Goal: Information Seeking & Learning: Understand process/instructions

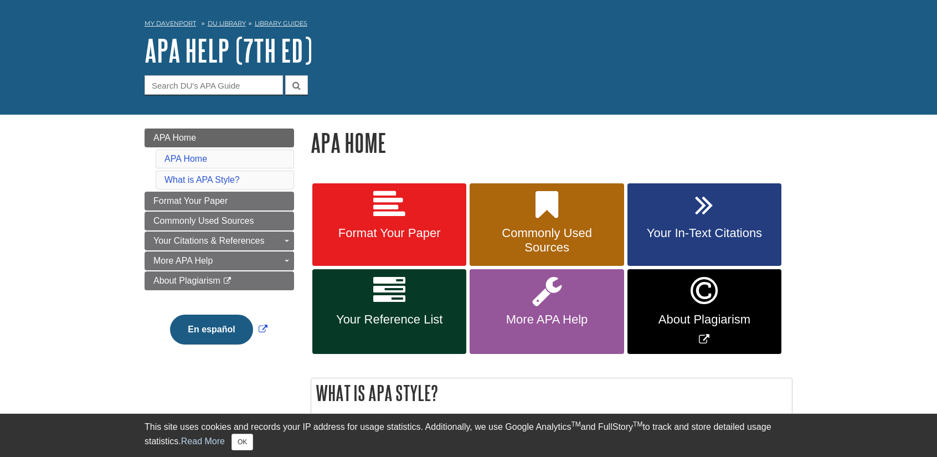
scroll to position [55, 0]
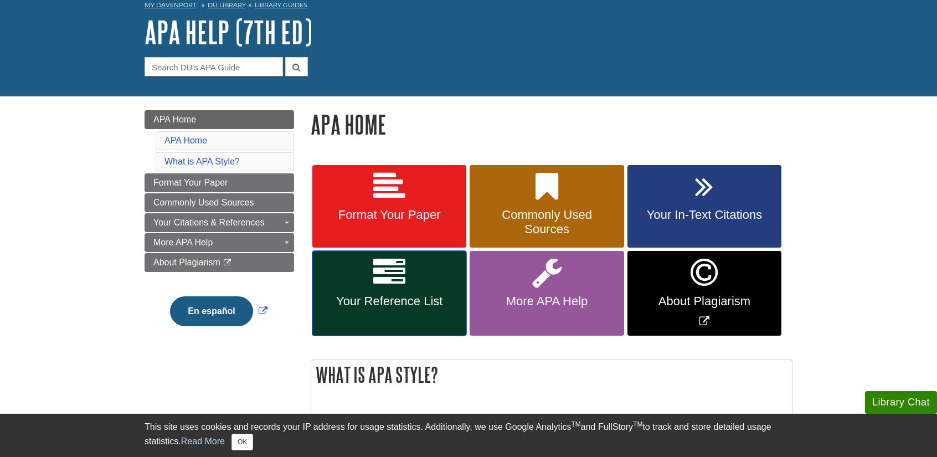
click at [407, 262] on link "Your Reference List" at bounding box center [389, 293] width 154 height 85
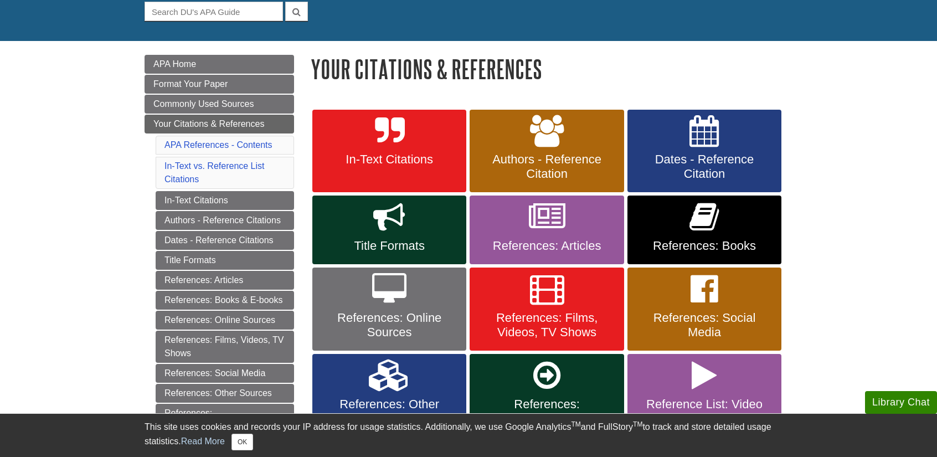
scroll to position [166, 0]
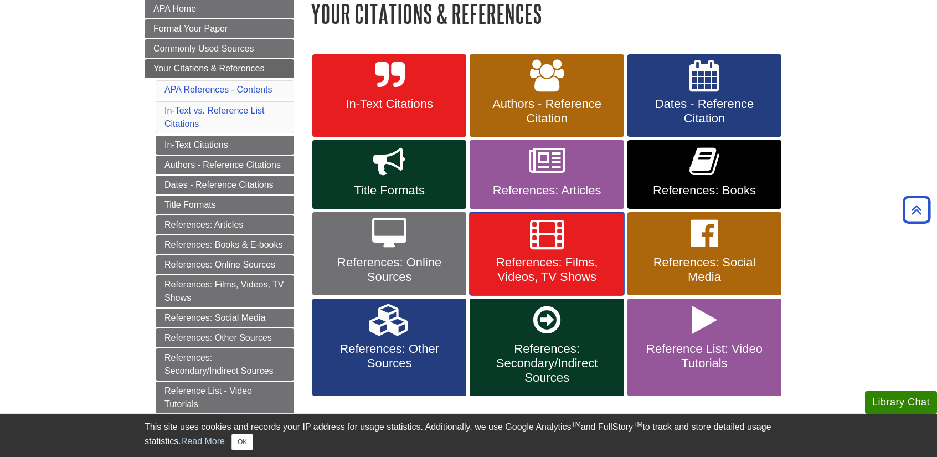
click at [547, 256] on span "References: Films, Videos, TV Shows" at bounding box center [546, 269] width 137 height 29
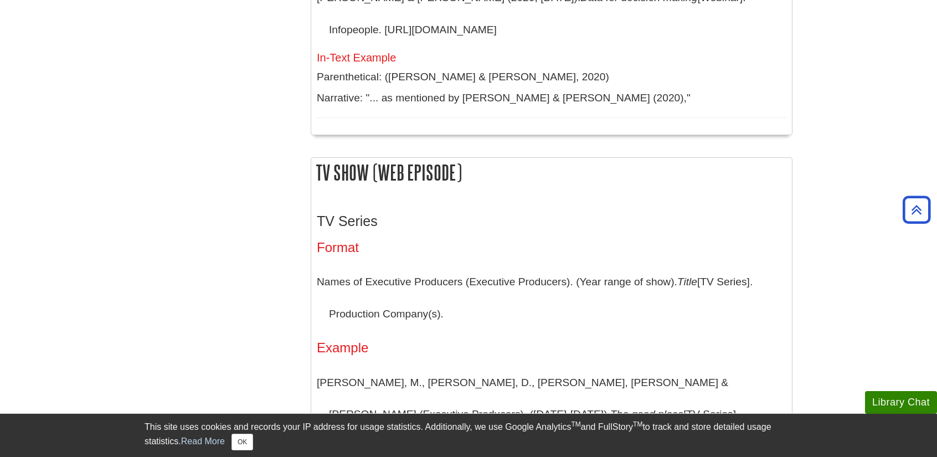
scroll to position [2104, 0]
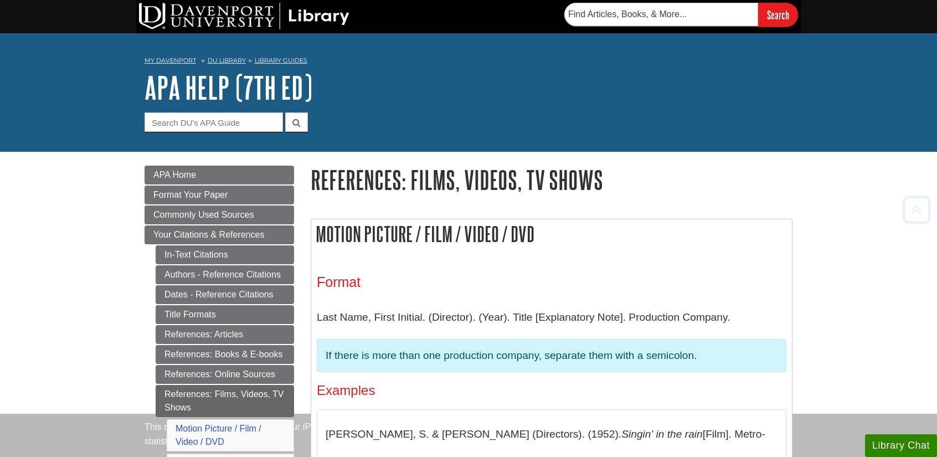
scroll to position [2104, 0]
